Goal: Information Seeking & Learning: Understand process/instructions

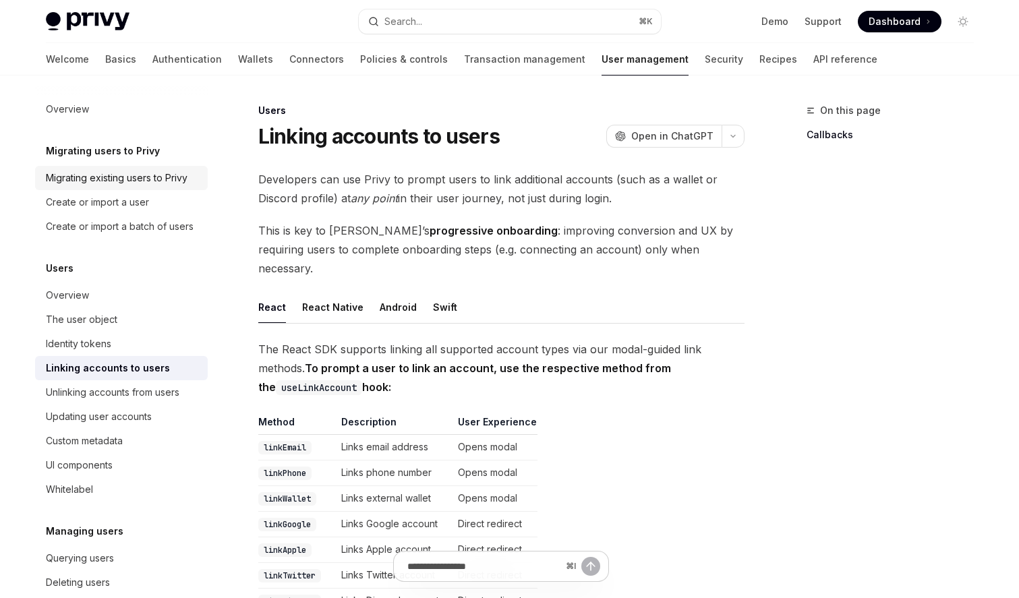
click at [177, 169] on link "Migrating existing users to Privy" at bounding box center [121, 178] width 173 height 24
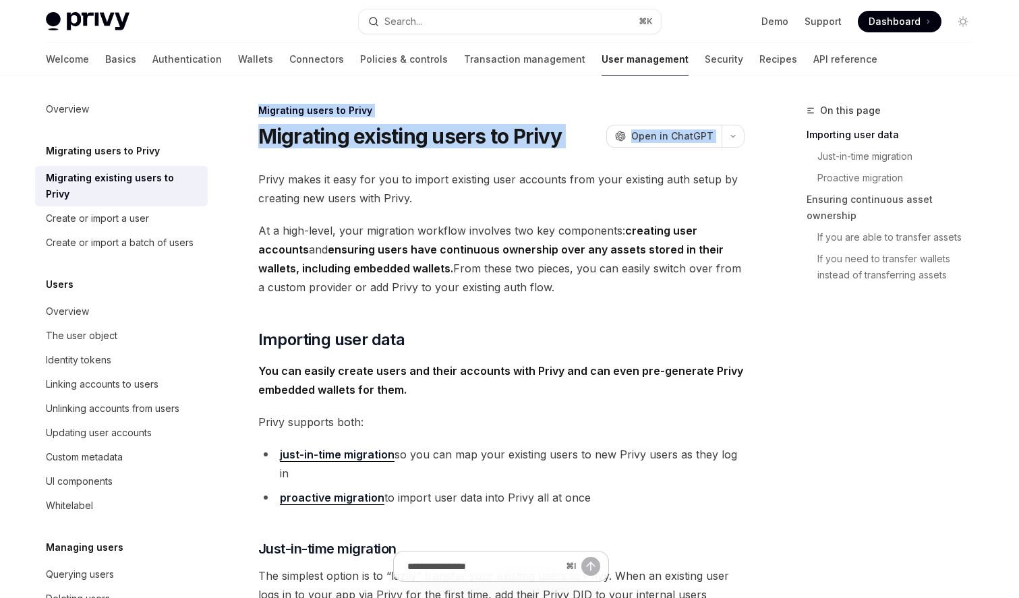
drag, startPoint x: 435, startPoint y: 80, endPoint x: 392, endPoint y: 164, distance: 94.7
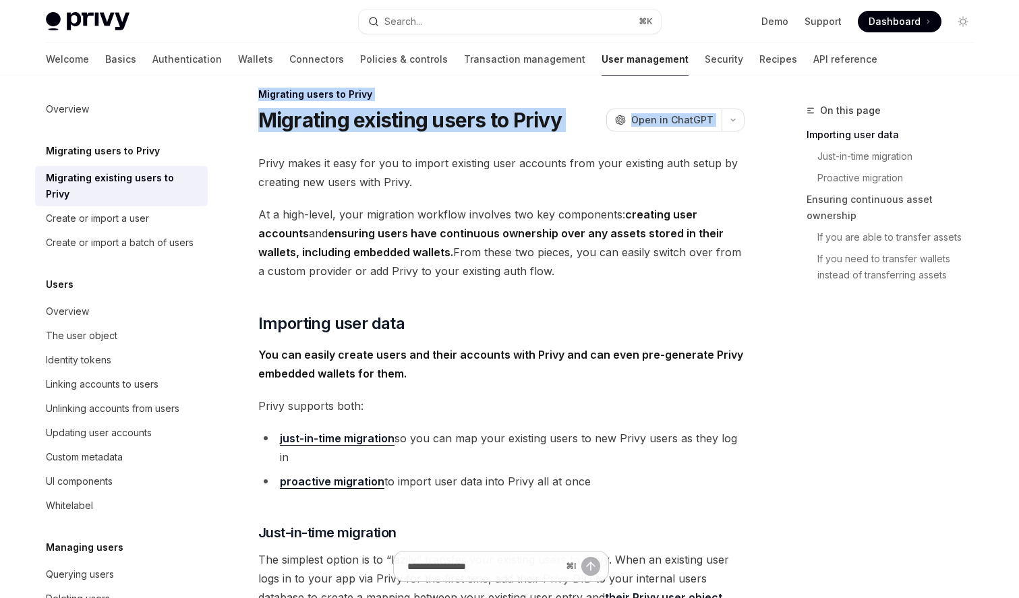
scroll to position [27, 0]
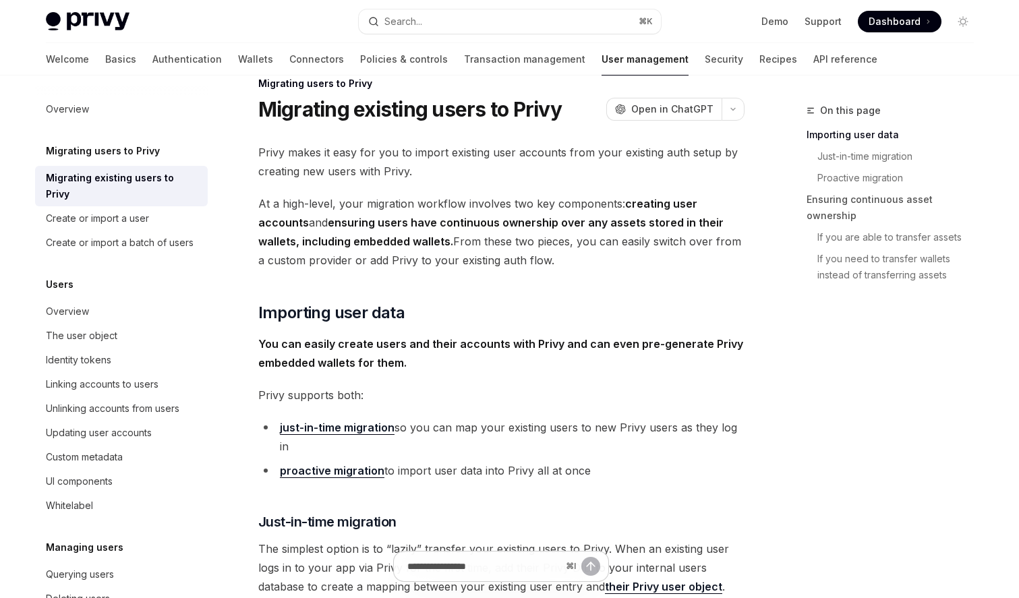
click at [392, 164] on span "Privy makes it easy for you to import existing user accounts from your existing…" at bounding box center [501, 162] width 486 height 38
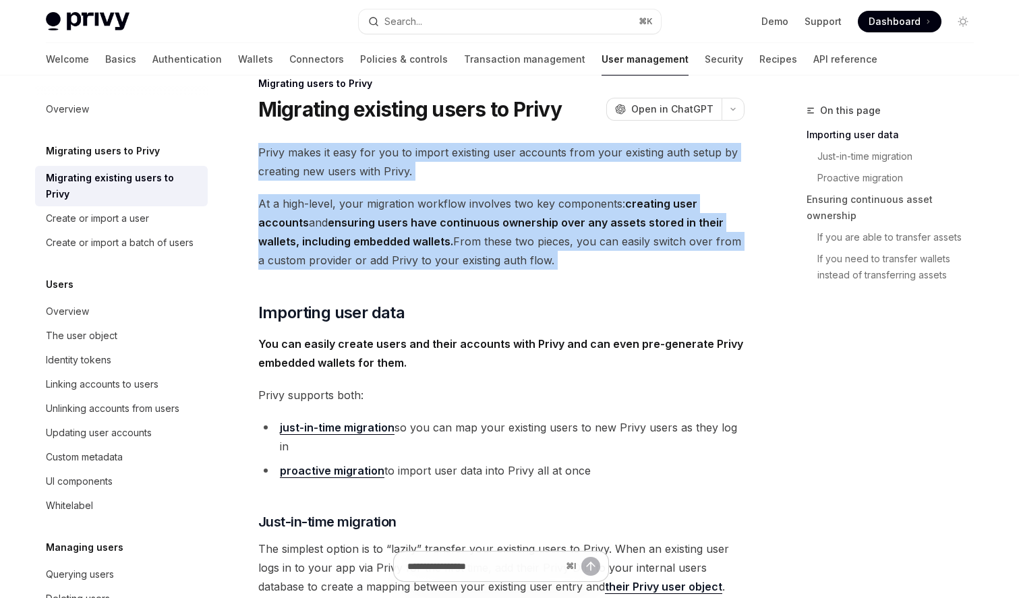
drag, startPoint x: 392, startPoint y: 164, endPoint x: 355, endPoint y: 257, distance: 100.2
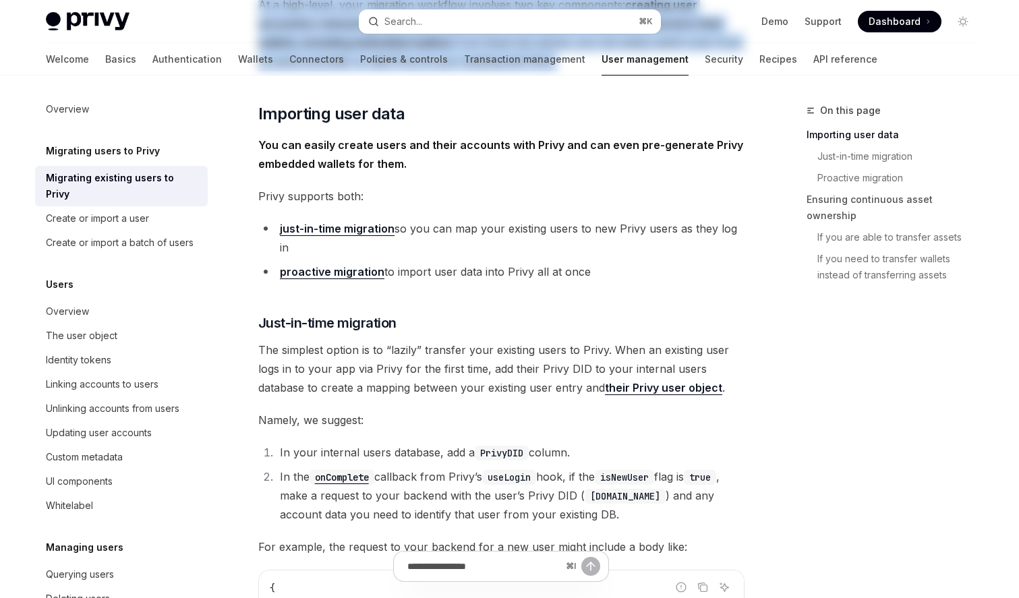
scroll to position [285, 0]
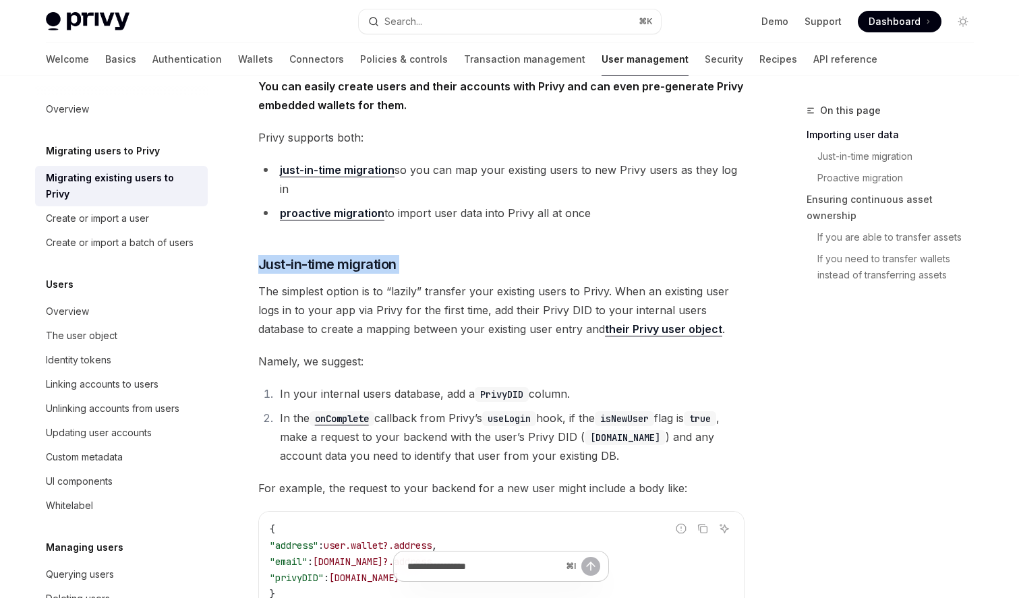
drag, startPoint x: 385, startPoint y: 230, endPoint x: 370, endPoint y: 255, distance: 29.4
drag, startPoint x: 403, startPoint y: 218, endPoint x: 376, endPoint y: 253, distance: 43.8
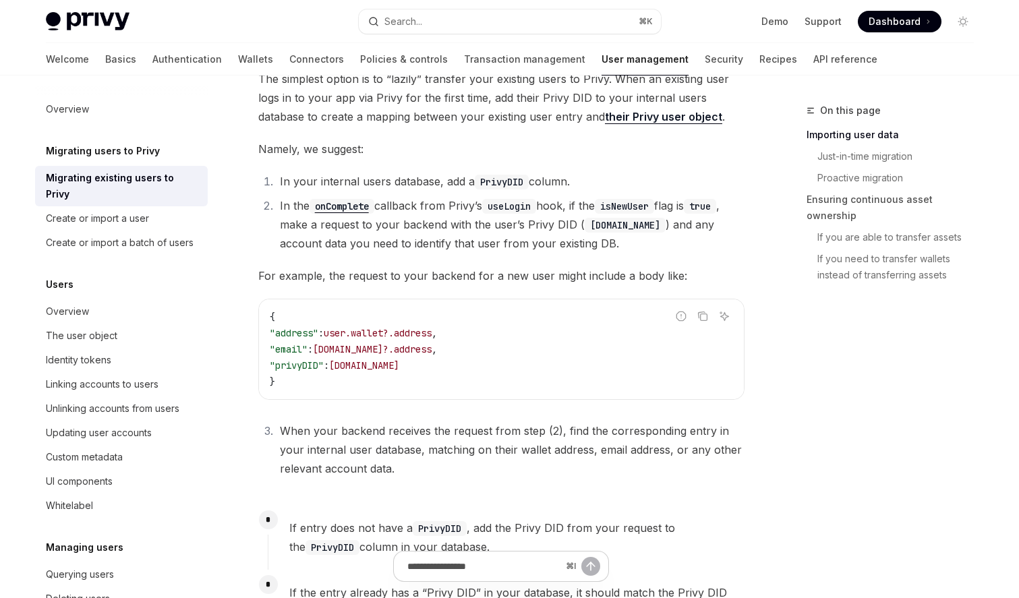
scroll to position [554, 0]
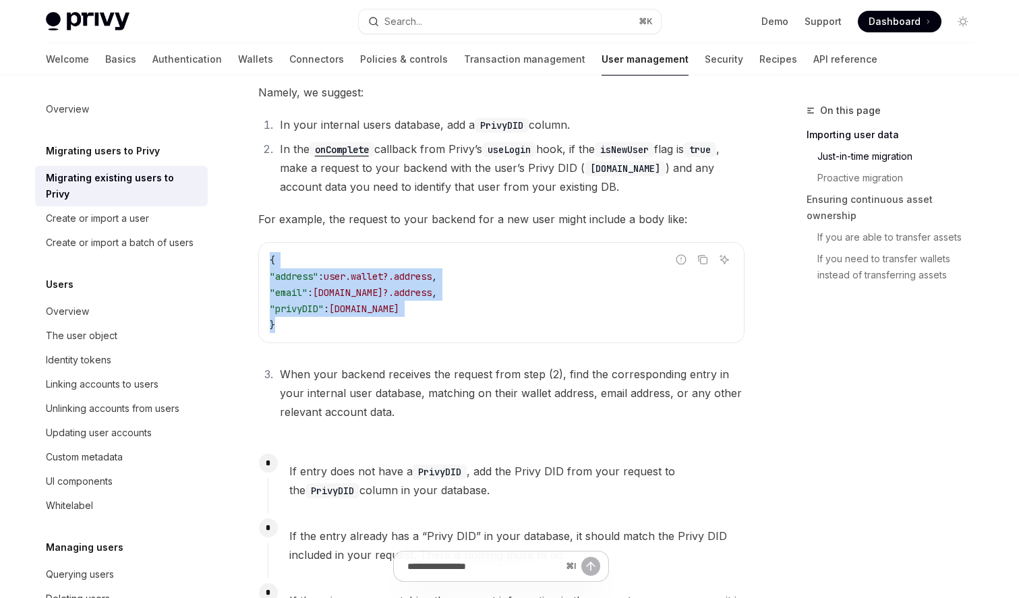
drag, startPoint x: 403, startPoint y: 224, endPoint x: 348, endPoint y: 314, distance: 106.0
click at [349, 314] on div "{ "address" : user.wallet?.address , "email" : [DOMAIN_NAME]?.address , "privyD…" at bounding box center [501, 293] width 485 height 100
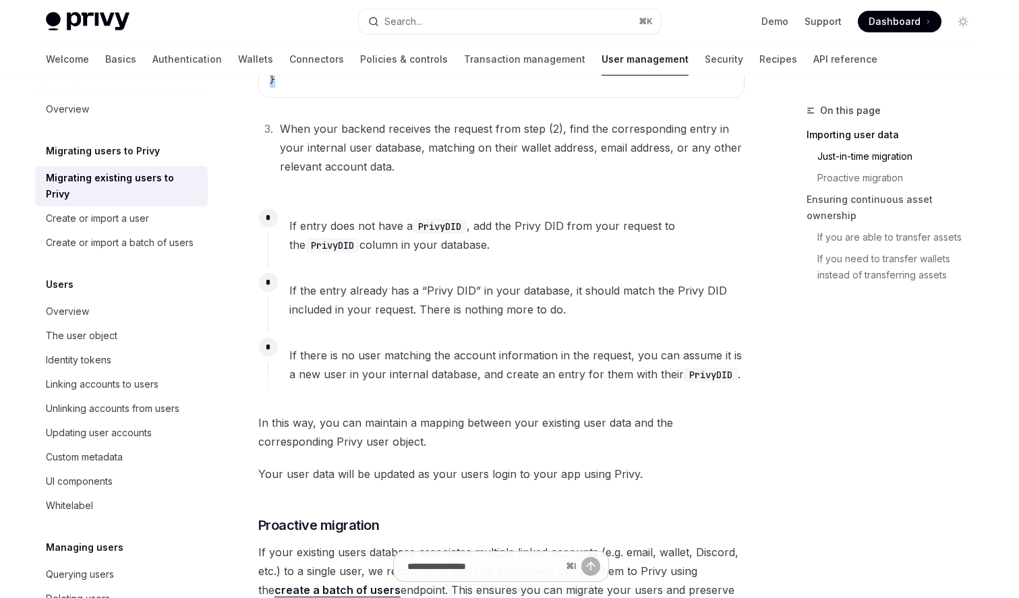
scroll to position [918, 0]
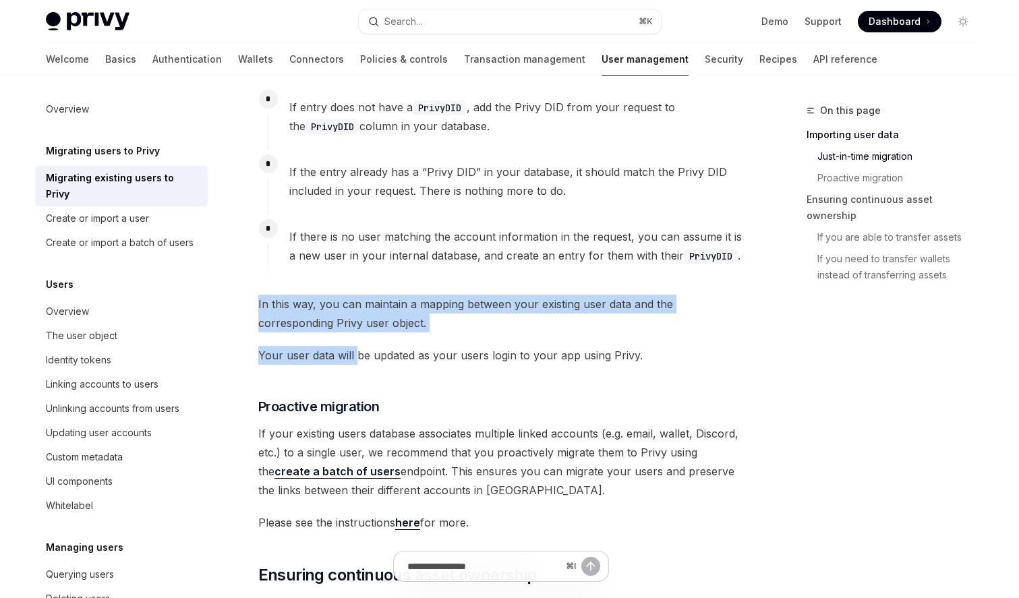
drag, startPoint x: 391, startPoint y: 268, endPoint x: 354, endPoint y: 343, distance: 83.9
click at [354, 343] on div "Privy makes it easy for you to import existing user accounts from your existing…" at bounding box center [501, 188] width 486 height 1872
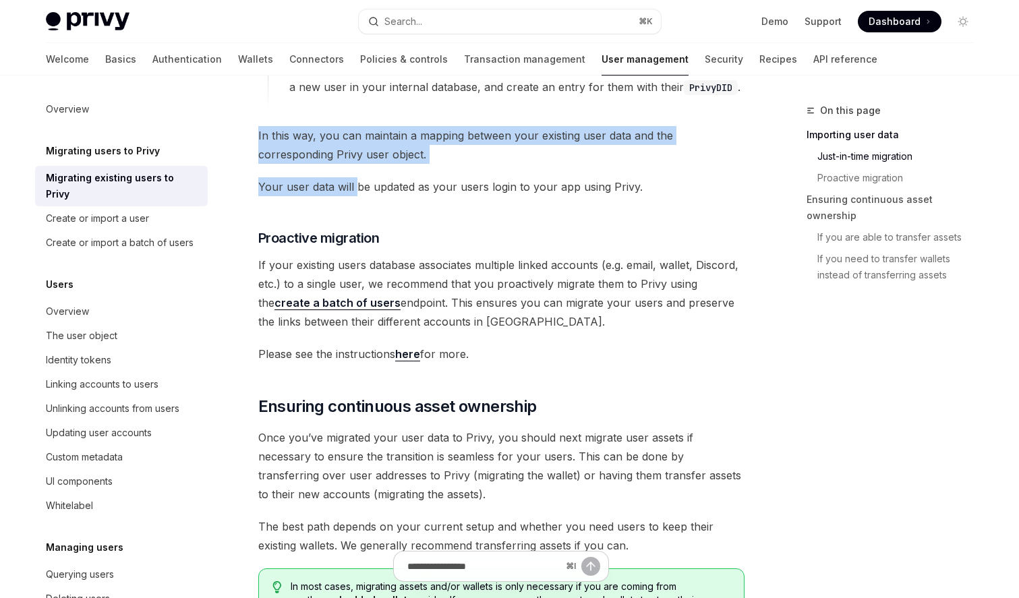
scroll to position [1060, 0]
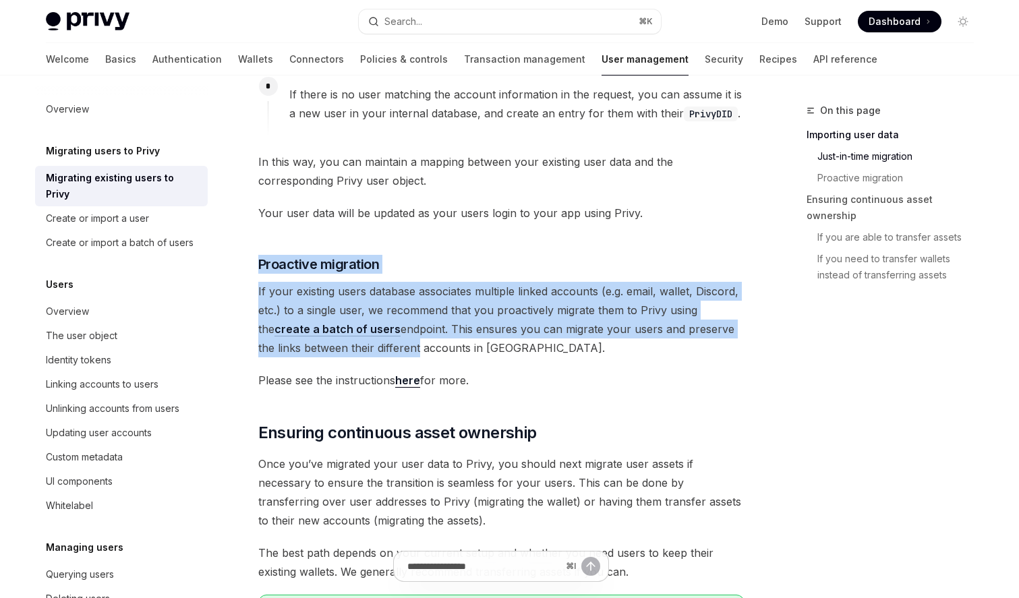
drag, startPoint x: 456, startPoint y: 221, endPoint x: 397, endPoint y: 322, distance: 116.7
click at [397, 321] on div "Privy makes it easy for you to import existing user accounts from your existing…" at bounding box center [501, 46] width 486 height 1872
click at [397, 322] on span "If your existing users database associates multiple linked accounts (e.g. email…" at bounding box center [501, 320] width 486 height 76
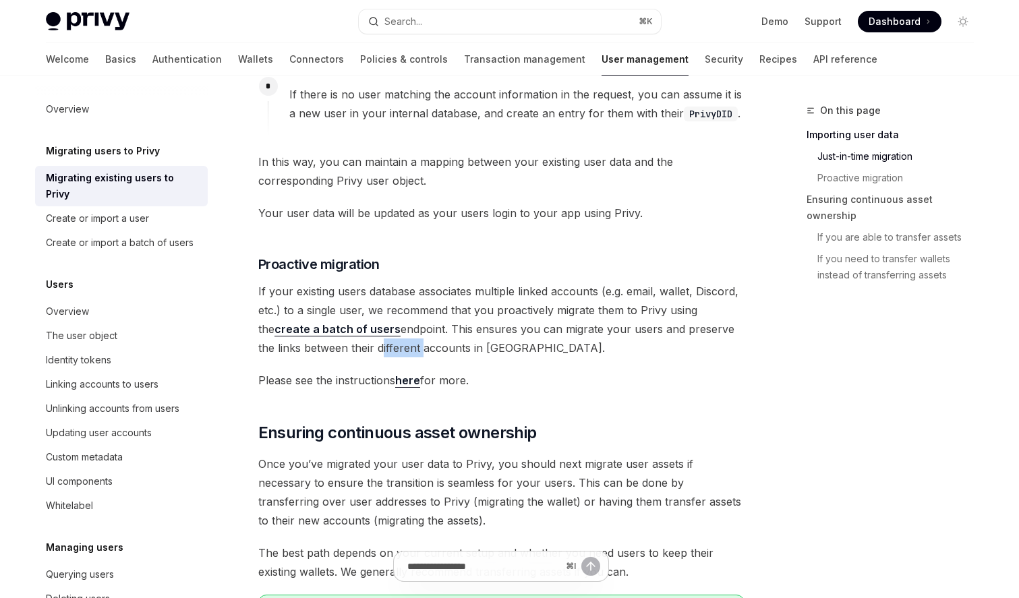
click at [397, 322] on span "If your existing users database associates multiple linked accounts (e.g. email…" at bounding box center [501, 320] width 486 height 76
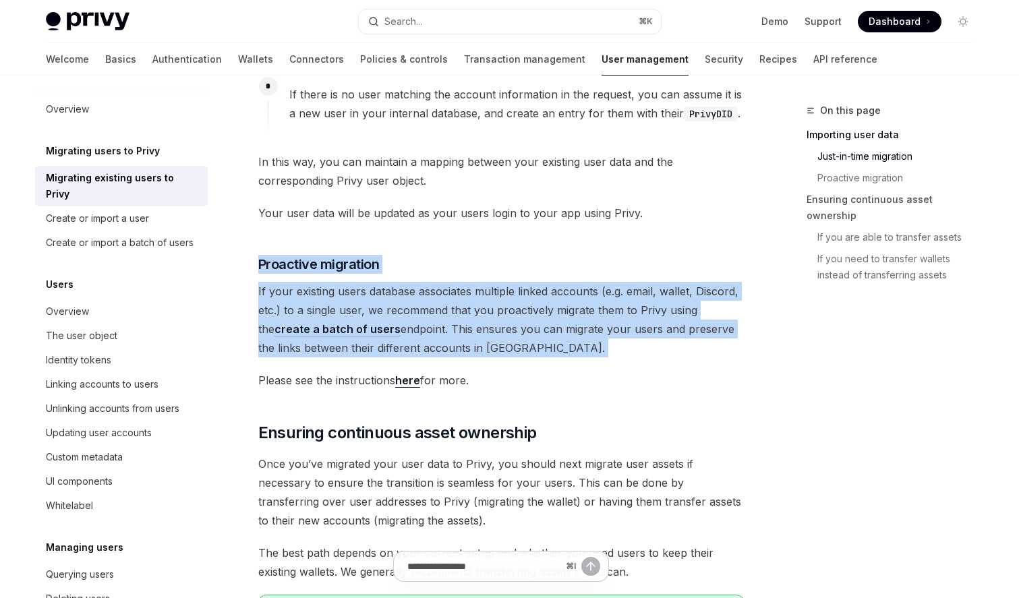
drag, startPoint x: 397, startPoint y: 322, endPoint x: 455, endPoint y: 220, distance: 117.5
click at [455, 221] on div "Privy makes it easy for you to import existing user accounts from your existing…" at bounding box center [501, 46] width 486 height 1872
click at [455, 220] on div "Privy makes it easy for you to import existing user accounts from your existing…" at bounding box center [501, 46] width 486 height 1872
drag, startPoint x: 455, startPoint y: 220, endPoint x: 401, endPoint y: 326, distance: 118.8
click at [401, 326] on div "Privy makes it easy for you to import existing user accounts from your existing…" at bounding box center [501, 46] width 486 height 1872
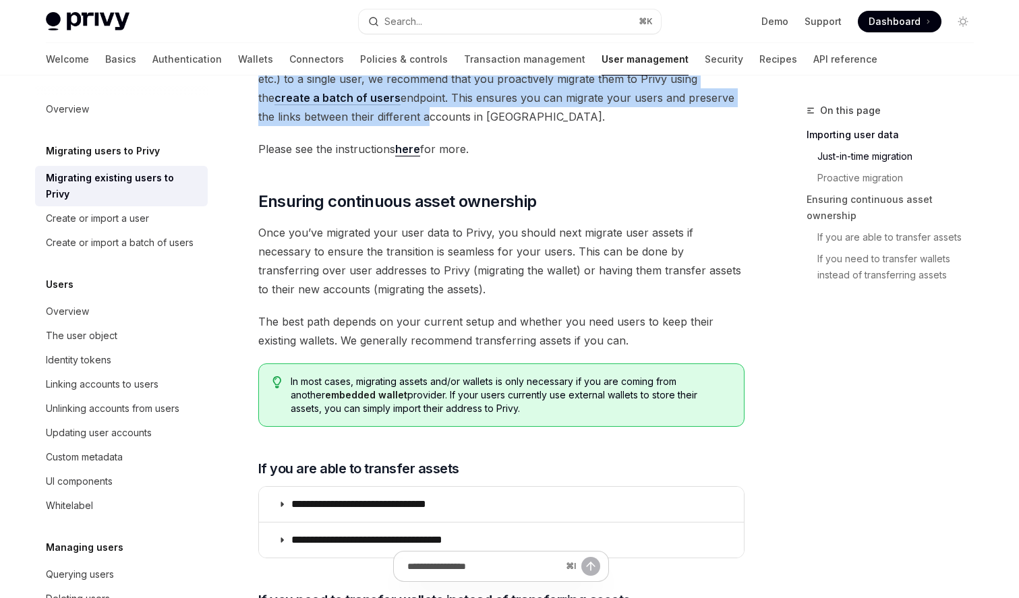
scroll to position [1309, 0]
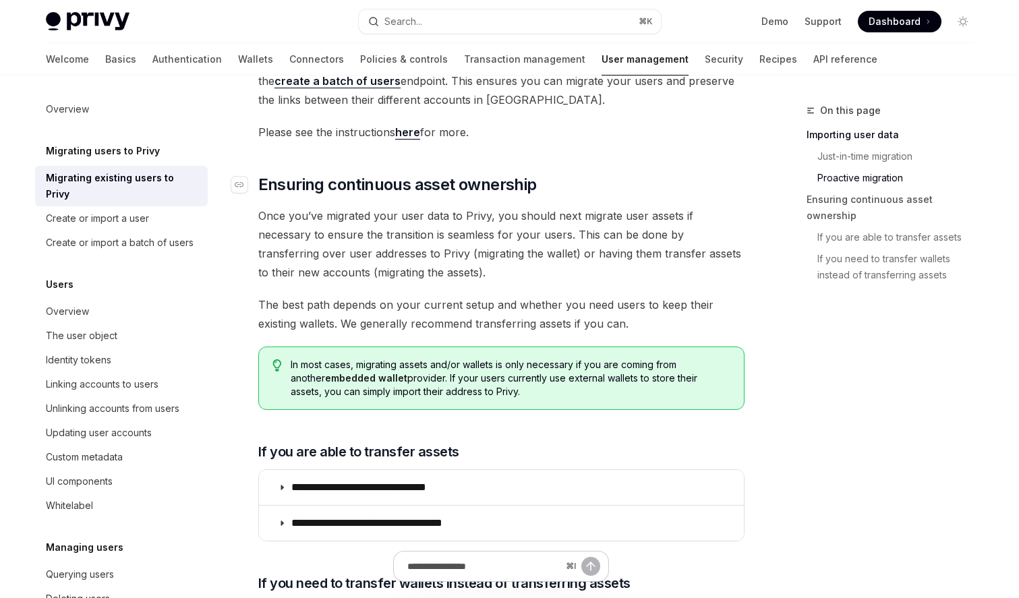
click at [494, 174] on span "Ensuring continuous asset ownership" at bounding box center [397, 185] width 279 height 22
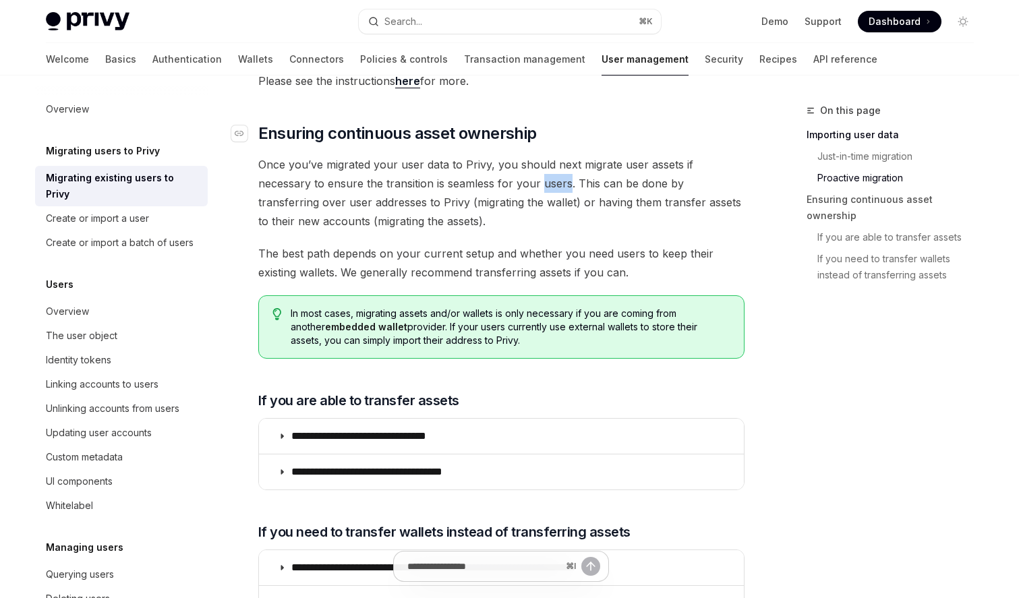
click at [494, 164] on span "Once you’ve migrated your user data to Privy, you should next migrate user asse…" at bounding box center [501, 193] width 486 height 76
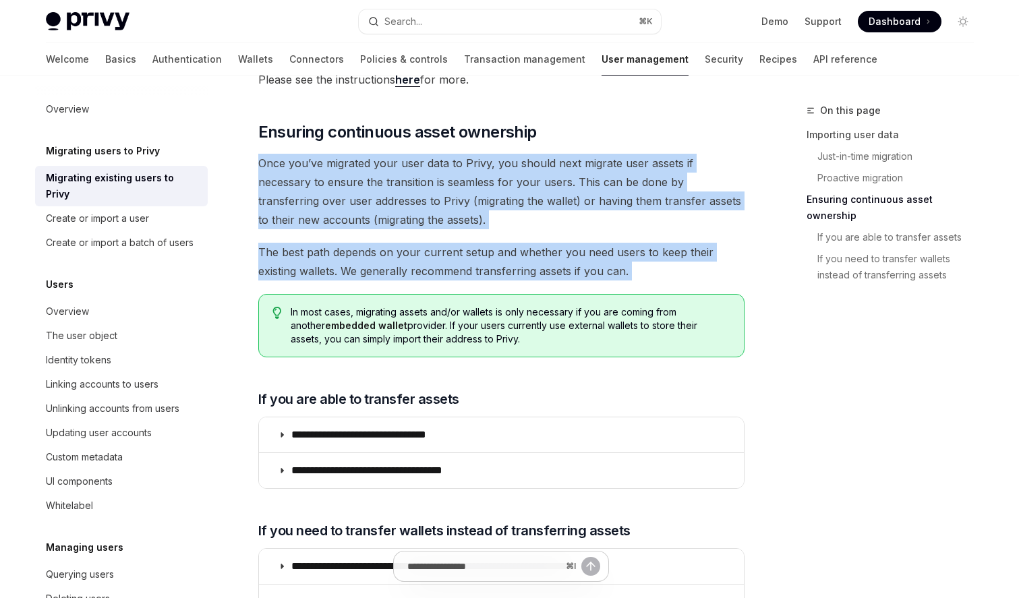
drag, startPoint x: 494, startPoint y: 164, endPoint x: 472, endPoint y: 221, distance: 61.3
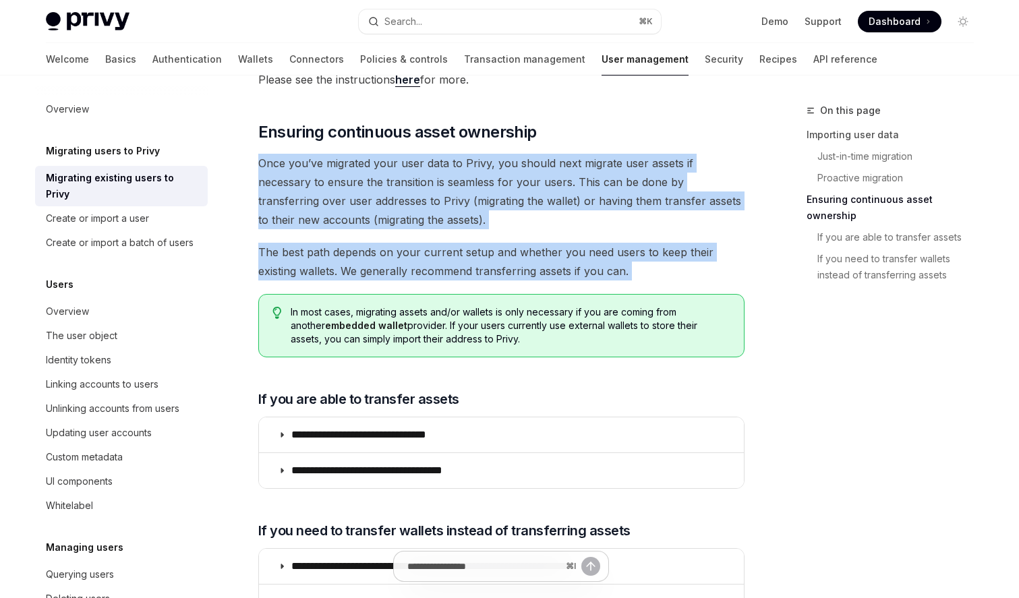
drag, startPoint x: 472, startPoint y: 221, endPoint x: 537, endPoint y: 161, distance: 88.8
click at [536, 161] on span "Once you’ve migrated your user data to Privy, you should next migrate user asse…" at bounding box center [501, 192] width 486 height 76
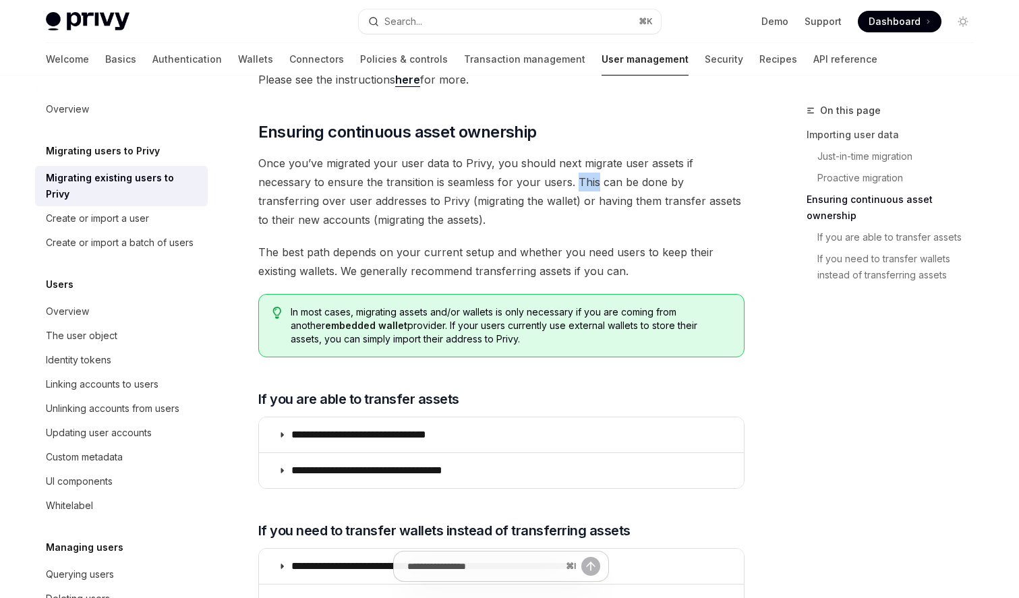
click at [536, 161] on span "Once you’ve migrated your user data to Privy, you should next migrate user asse…" at bounding box center [501, 192] width 486 height 76
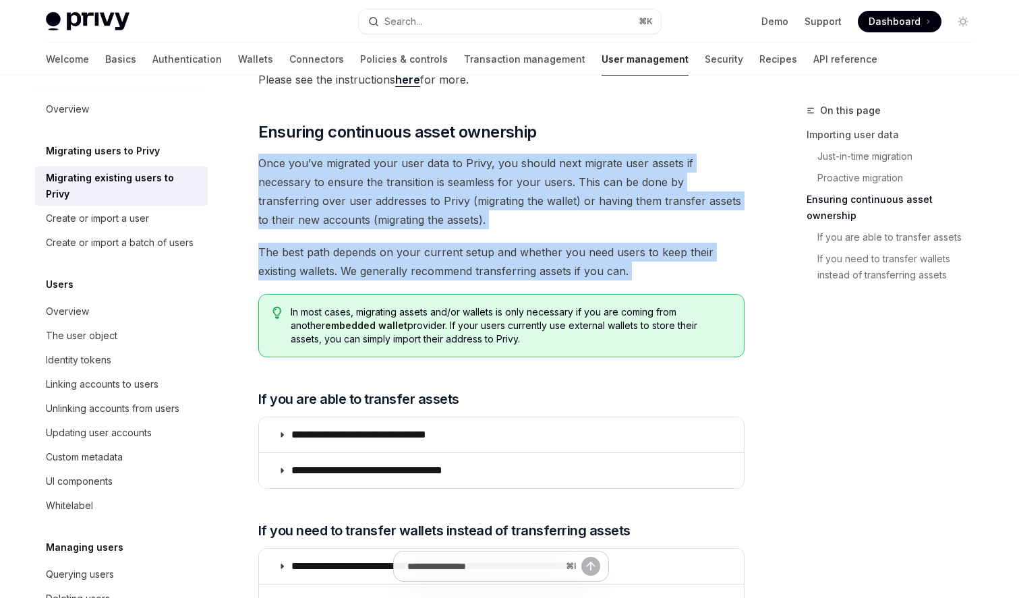
drag, startPoint x: 536, startPoint y: 161, endPoint x: 488, endPoint y: 240, distance: 93.2
click at [488, 243] on span "The best path depends on your current setup and whether you need users to keep …" at bounding box center [501, 262] width 486 height 38
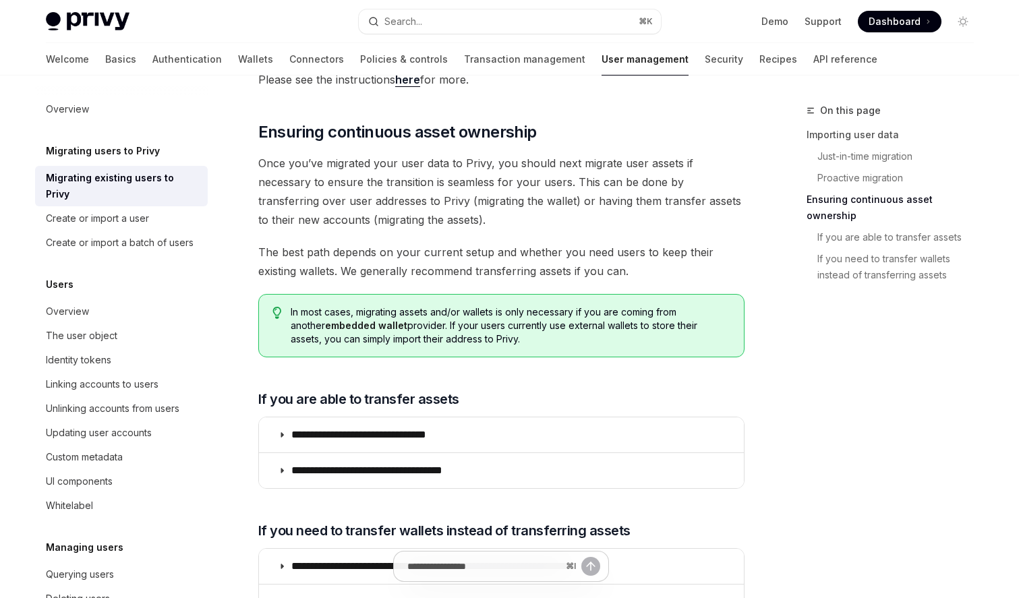
click at [488, 243] on span "The best path depends on your current setup and whether you need users to keep …" at bounding box center [501, 262] width 486 height 38
drag, startPoint x: 488, startPoint y: 239, endPoint x: 519, endPoint y: 199, distance: 51.0
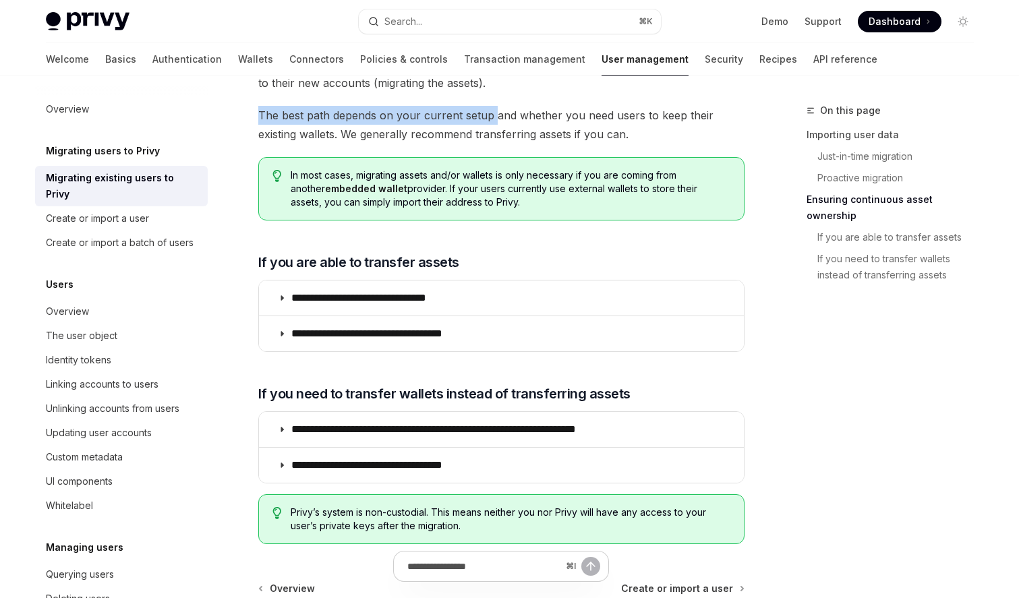
scroll to position [1518, 0]
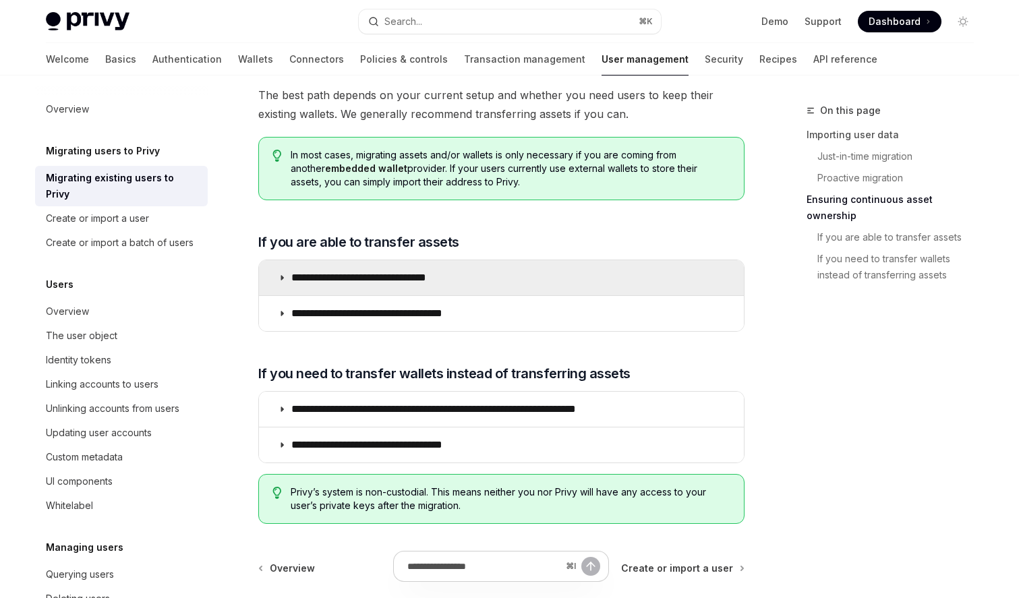
click at [517, 266] on summary "**********" at bounding box center [501, 277] width 485 height 35
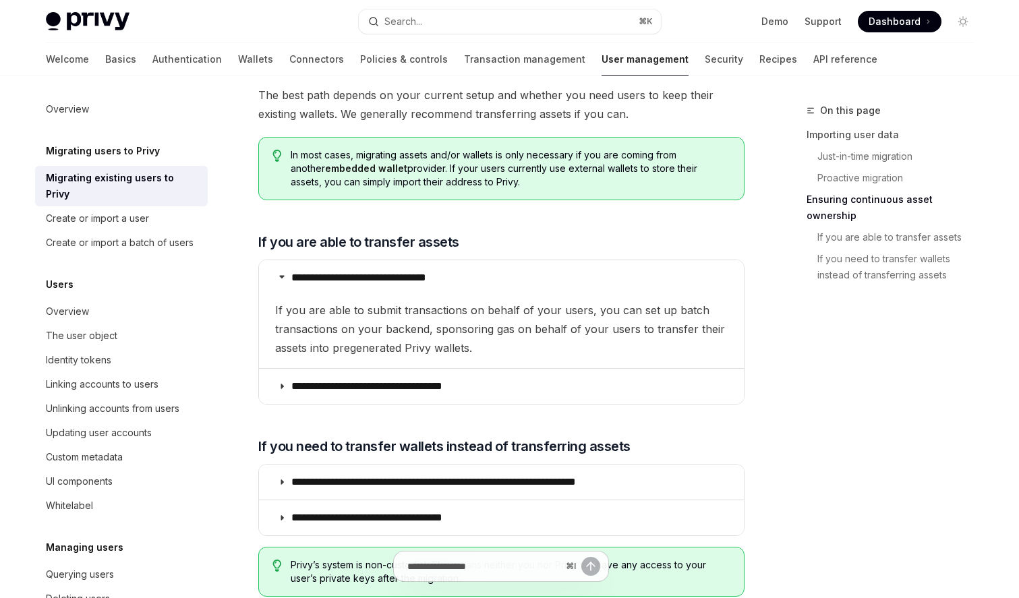
click at [515, 301] on span "If you are able to submit transactions on behalf of your users, you can set up …" at bounding box center [501, 329] width 453 height 57
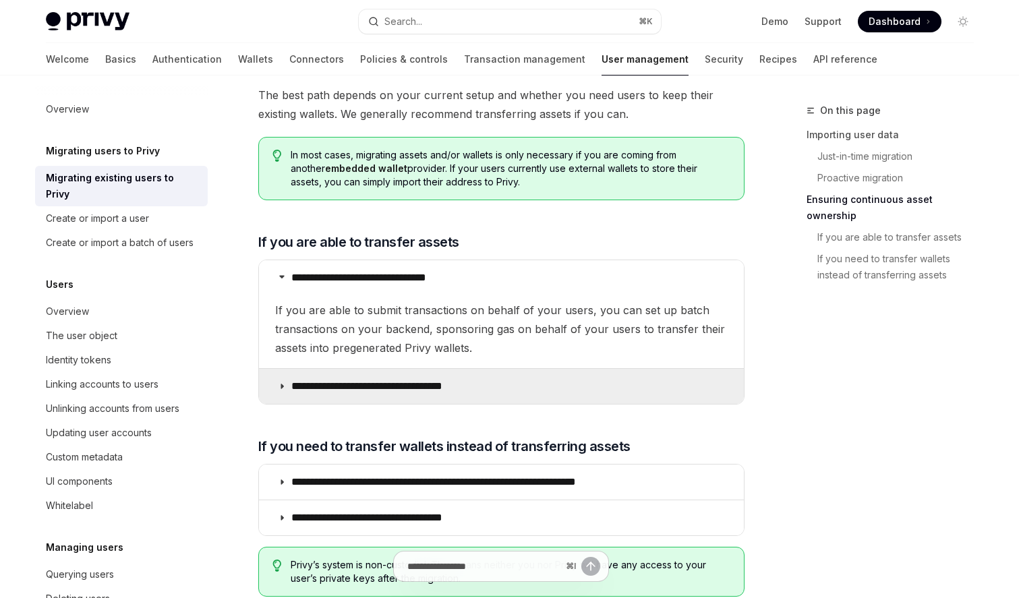
click at [505, 372] on summary "**********" at bounding box center [501, 386] width 485 height 35
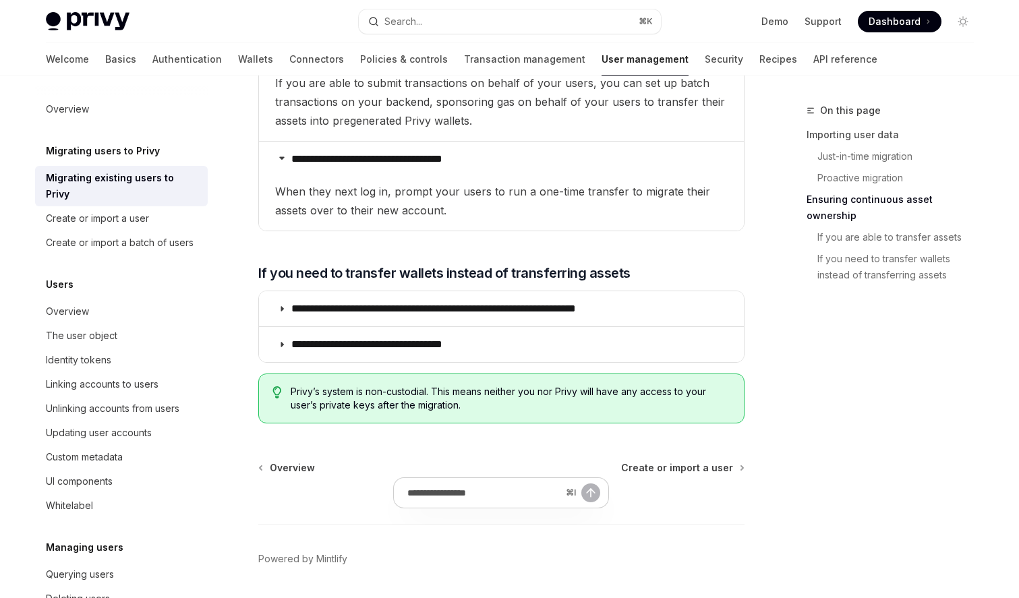
scroll to position [1770, 0]
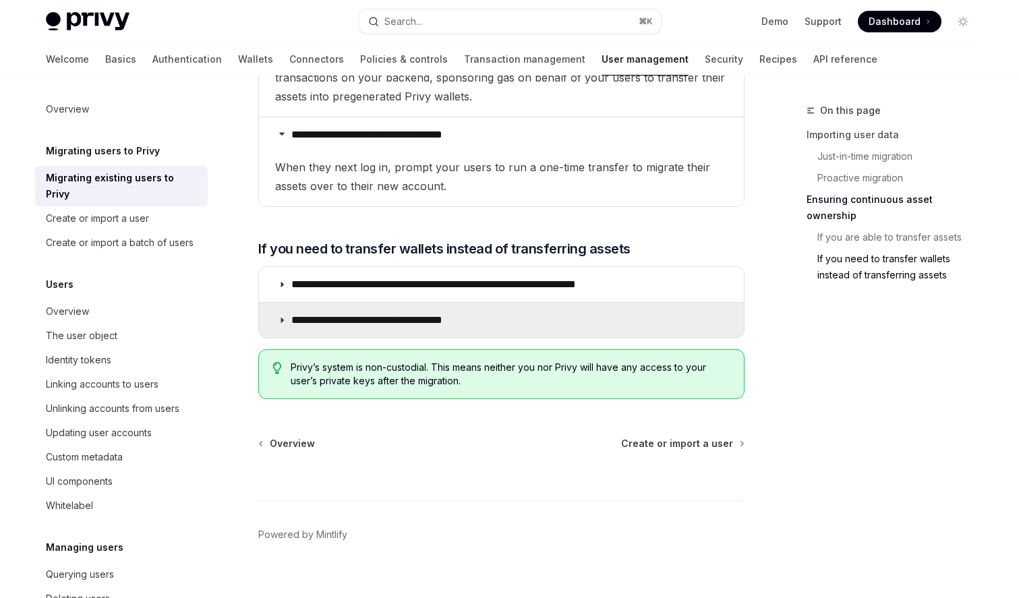
click at [487, 314] on p "**********" at bounding box center [391, 320] width 200 height 13
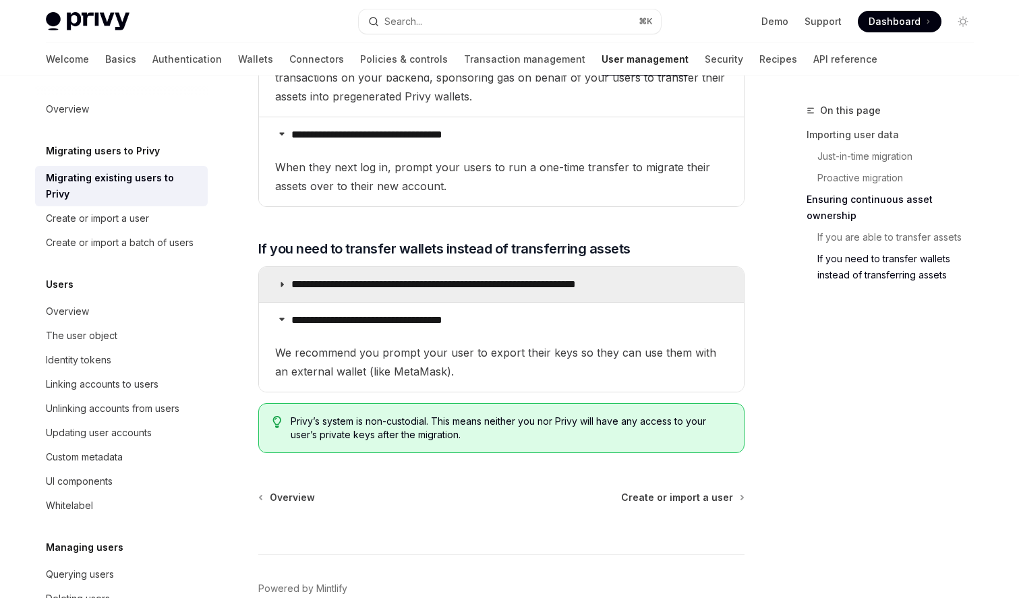
click at [512, 278] on p "**********" at bounding box center [477, 284] width 372 height 13
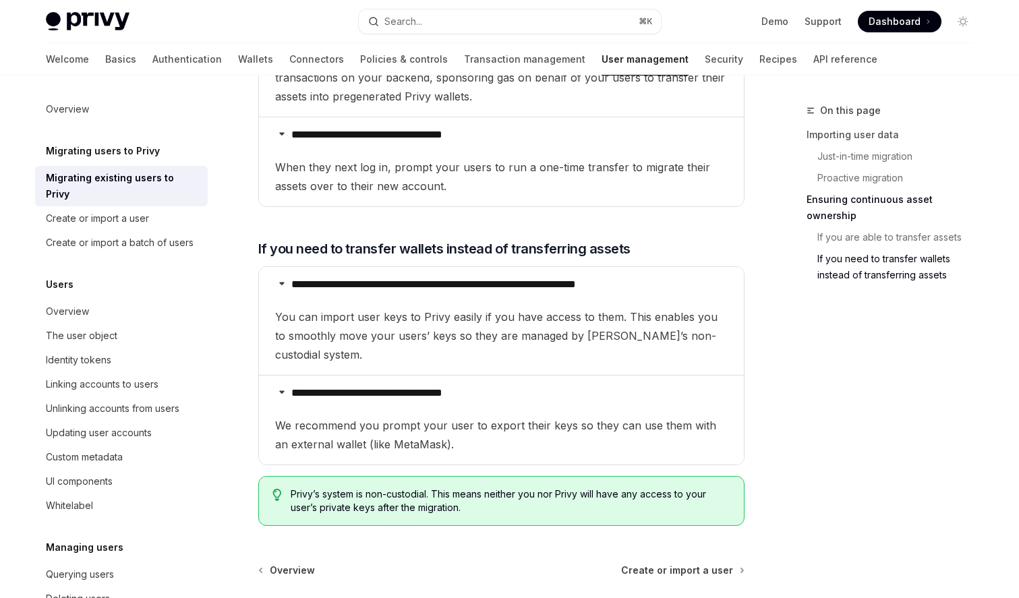
click at [492, 308] on span "You can import user keys to Privy easily if you have access to them. This enabl…" at bounding box center [501, 336] width 453 height 57
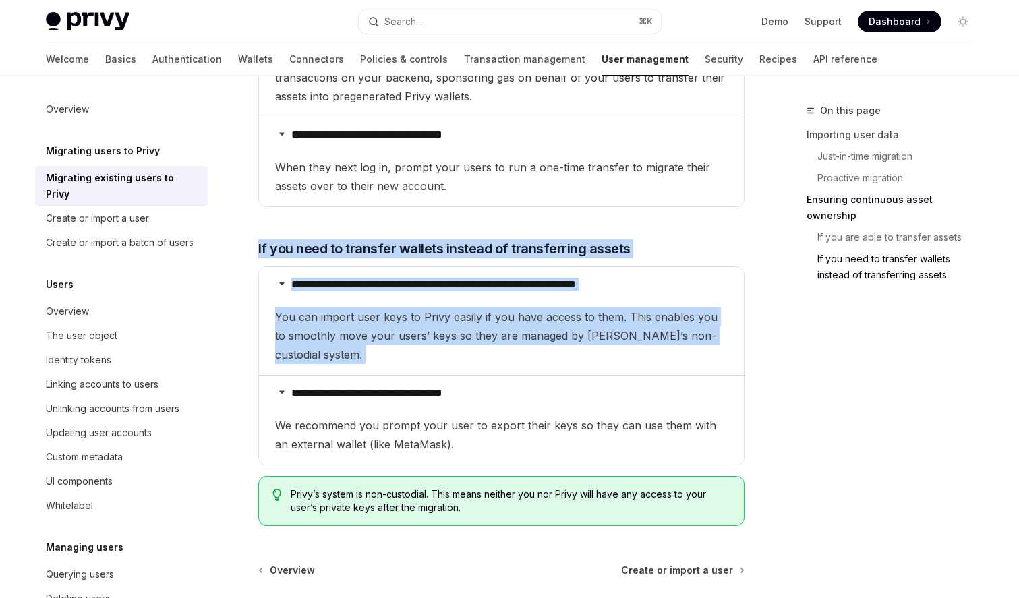
drag, startPoint x: 492, startPoint y: 299, endPoint x: 558, endPoint y: 216, distance: 106.6
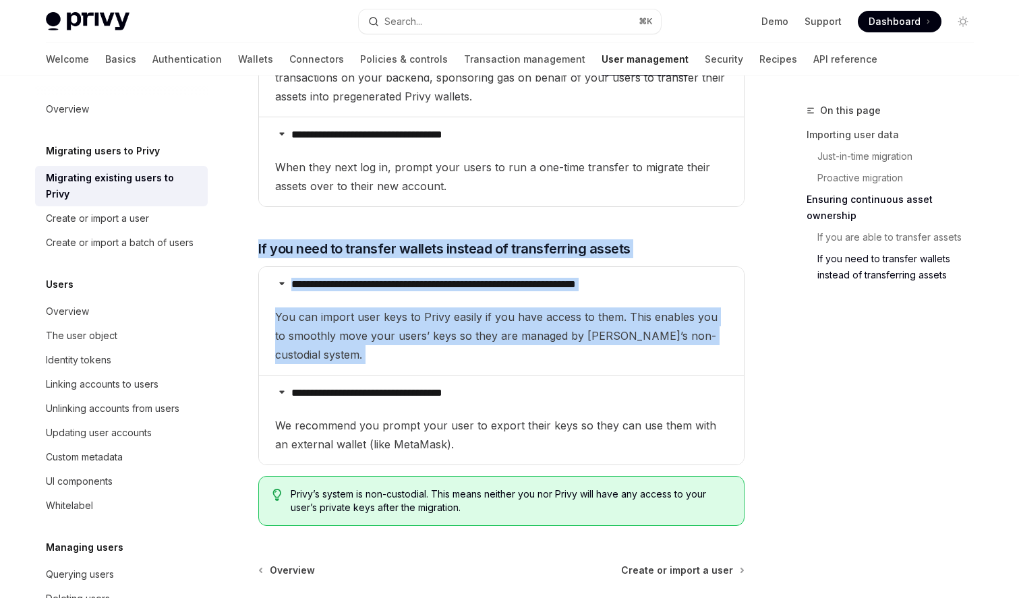
drag, startPoint x: 558, startPoint y: 216, endPoint x: 505, endPoint y: 308, distance: 106.1
click at [505, 308] on span "You can import user keys to Privy easily if you have access to them. This enabl…" at bounding box center [501, 336] width 453 height 57
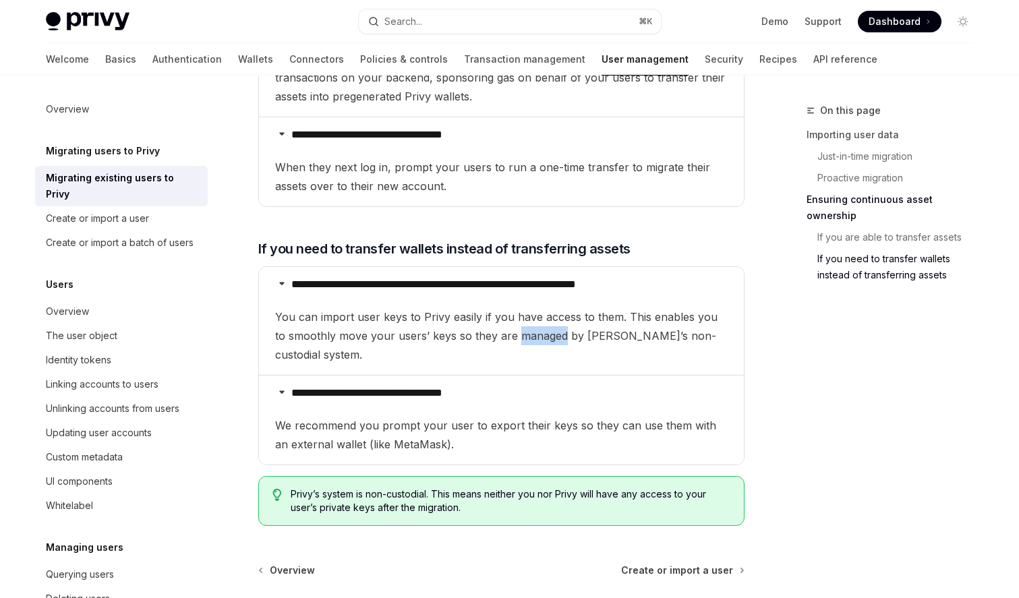
click at [505, 308] on span "You can import user keys to Privy easily if you have access to them. This enabl…" at bounding box center [501, 336] width 453 height 57
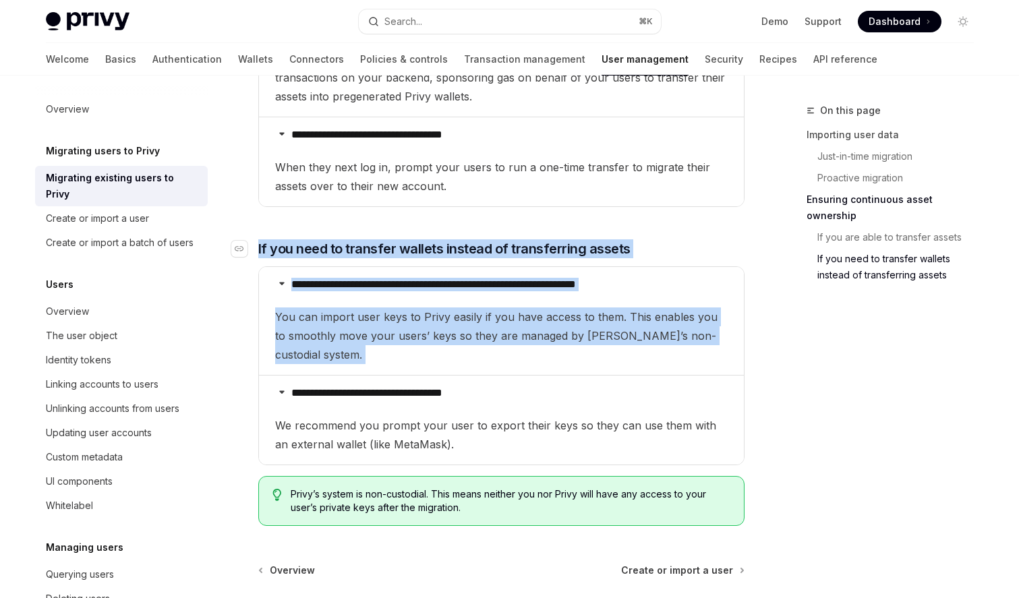
drag, startPoint x: 505, startPoint y: 308, endPoint x: 548, endPoint y: 224, distance: 94.1
click at [548, 239] on span "If you need to transfer wallets instead of transferring assets" at bounding box center [444, 248] width 372 height 19
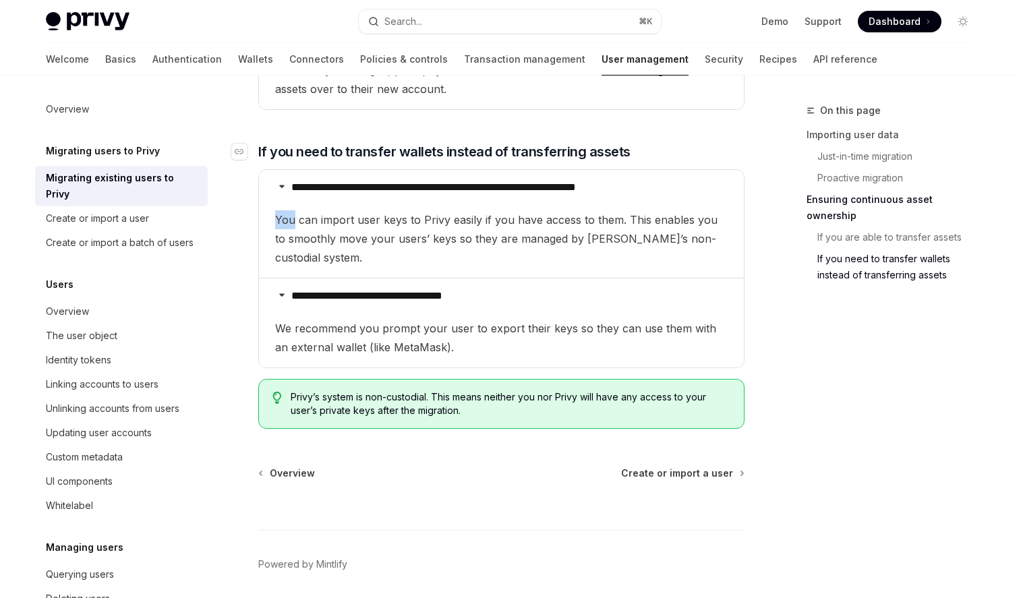
click at [548, 224] on details "**********" at bounding box center [501, 224] width 485 height 108
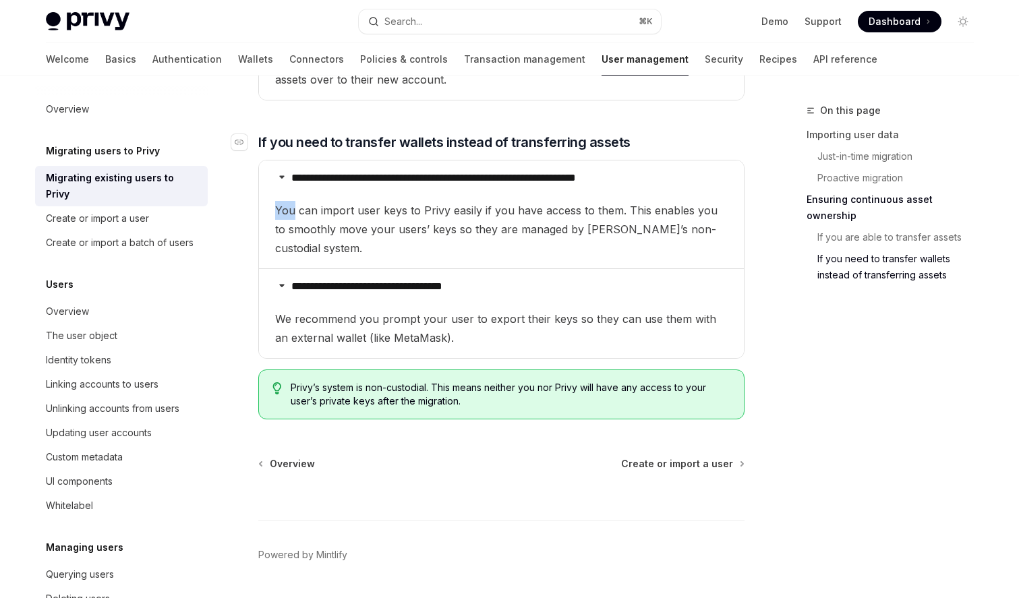
scroll to position [1878, 0]
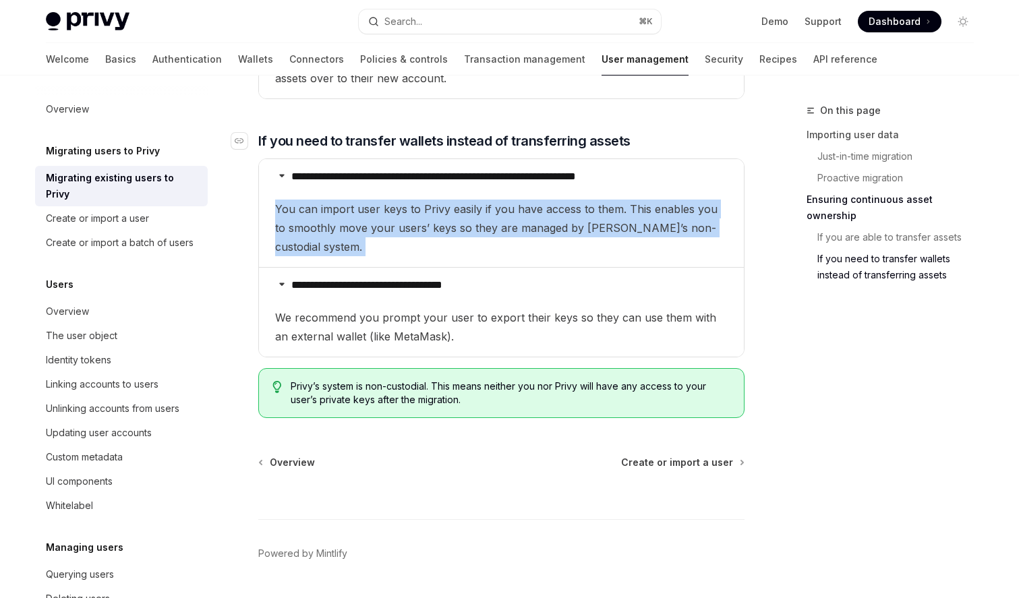
click at [548, 224] on details "**********" at bounding box center [501, 213] width 485 height 108
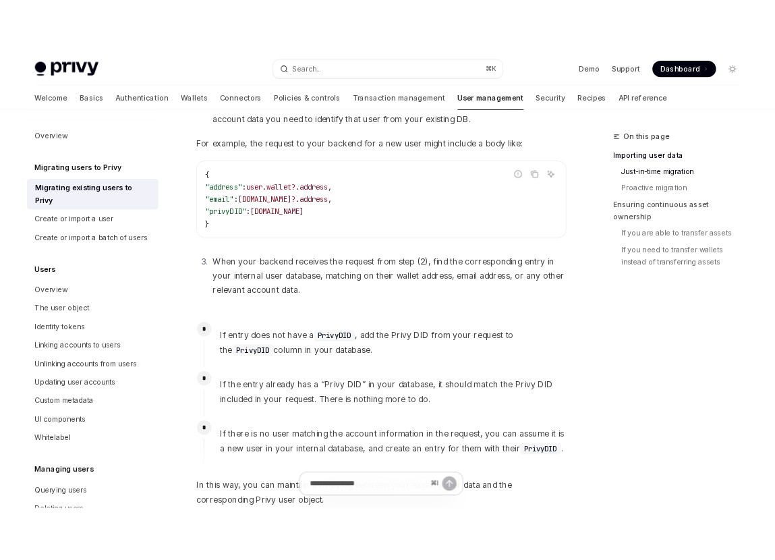
scroll to position [0, 0]
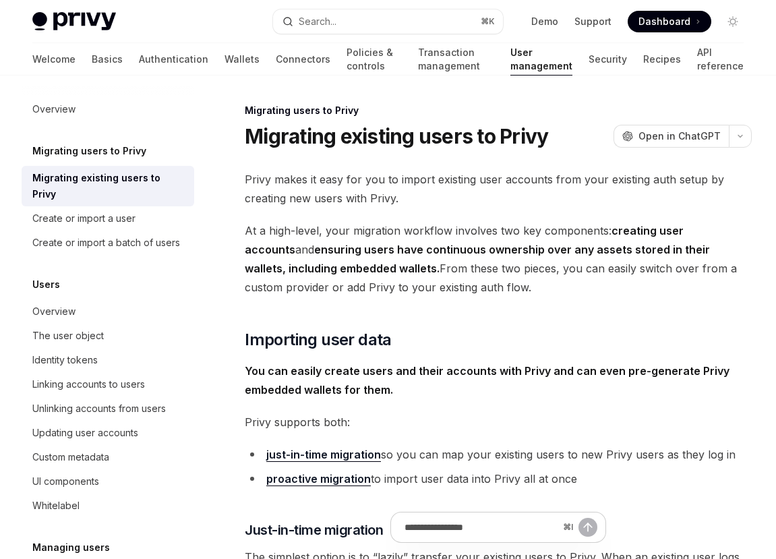
type textarea "*"
